Goal: Navigation & Orientation: Find specific page/section

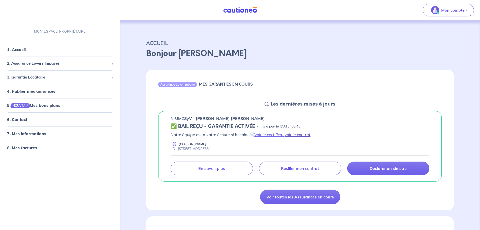
click at [298, 135] on link "voir le contrat" at bounding box center [298, 134] width 26 height 5
click at [269, 133] on link "Voir le certificat" at bounding box center [268, 134] width 29 height 5
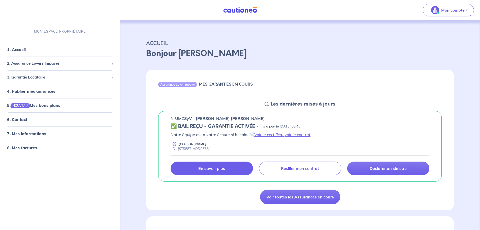
click at [196, 169] on link "En savoir plus" at bounding box center [212, 168] width 82 height 14
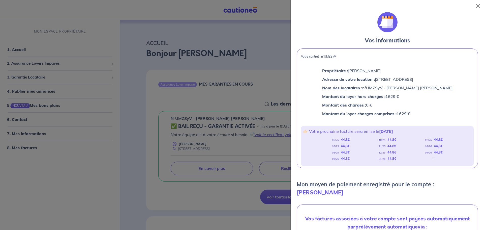
click at [235, 43] on div at bounding box center [242, 115] width 484 height 230
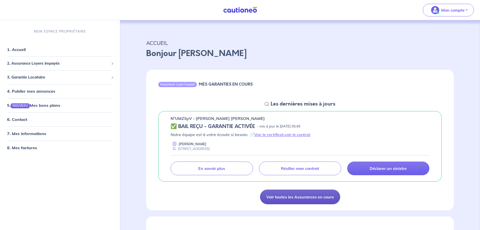
click at [285, 195] on link "Voir toutes les Assurances en cours" at bounding box center [300, 196] width 80 height 15
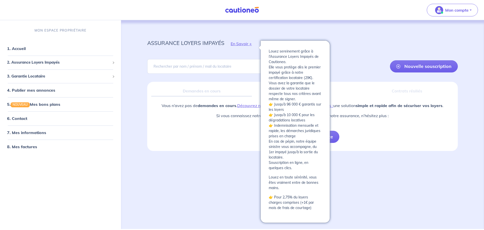
click at [245, 43] on button "En Savoir +" at bounding box center [241, 43] width 34 height 15
click at [241, 43] on button "En Savoir +" at bounding box center [241, 43] width 34 height 15
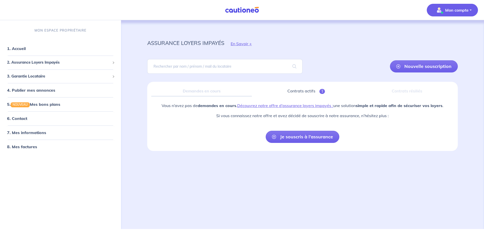
click at [448, 9] on p "Mon compte" at bounding box center [456, 10] width 23 height 6
click at [331, 54] on div "assurance loyers impayés En Savoir +" at bounding box center [302, 43] width 335 height 23
click at [115, 63] on div "2. Assurance Loyers Impayés" at bounding box center [60, 62] width 117 height 10
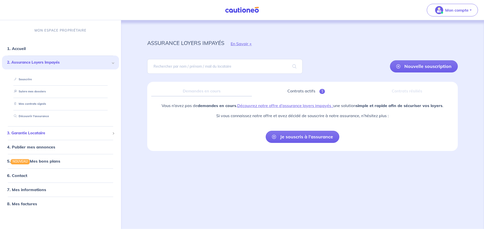
click at [110, 132] on span "3. Garantie Locataire" at bounding box center [58, 133] width 103 height 6
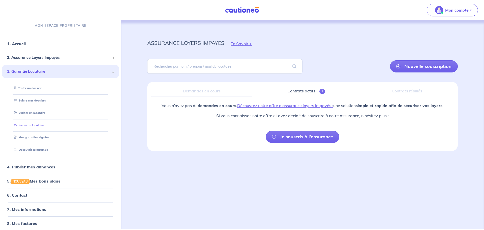
scroll to position [9, 0]
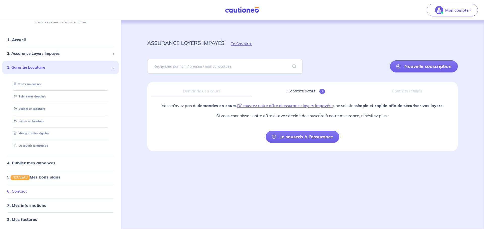
click at [27, 193] on link "6. Contact" at bounding box center [17, 190] width 20 height 5
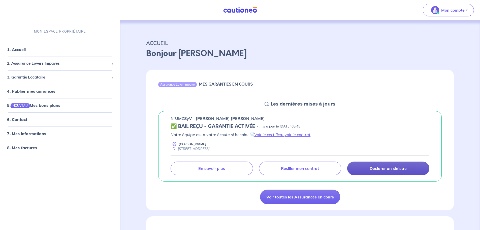
click at [410, 173] on link "Déclarer un sinistre" at bounding box center [388, 168] width 82 height 14
click at [274, 135] on link "Voir le certificat" at bounding box center [268, 134] width 29 height 5
click at [299, 135] on link "voir le contrat" at bounding box center [298, 134] width 26 height 5
